Goal: Find contact information: Find contact information

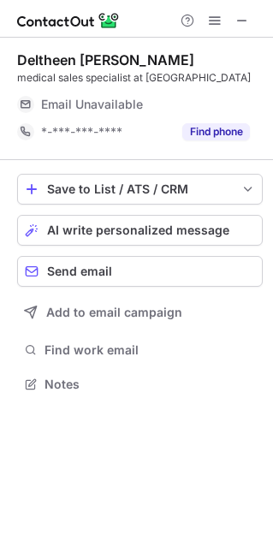
scroll to position [387, 273]
click at [242, 22] on span at bounding box center [243, 21] width 14 height 14
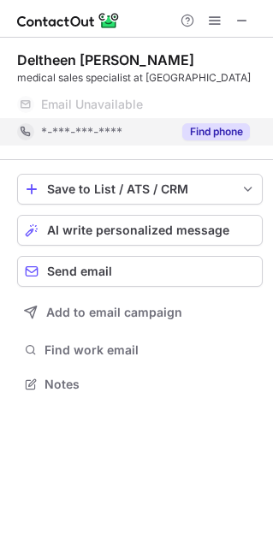
click at [205, 140] on button "Find phone" at bounding box center [216, 131] width 68 height 17
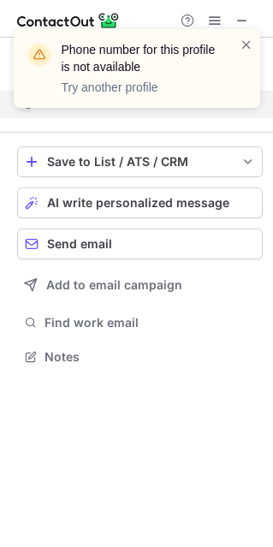
scroll to position [360, 273]
click at [249, 44] on span at bounding box center [247, 44] width 14 height 17
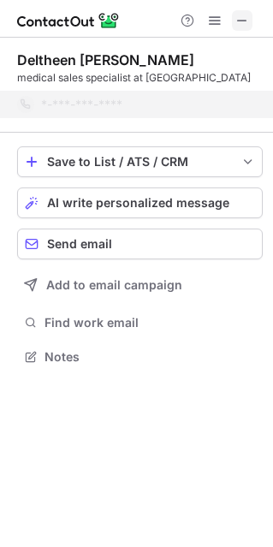
click at [242, 14] on span at bounding box center [243, 21] width 14 height 14
